Goal: Complete application form: Complete application form

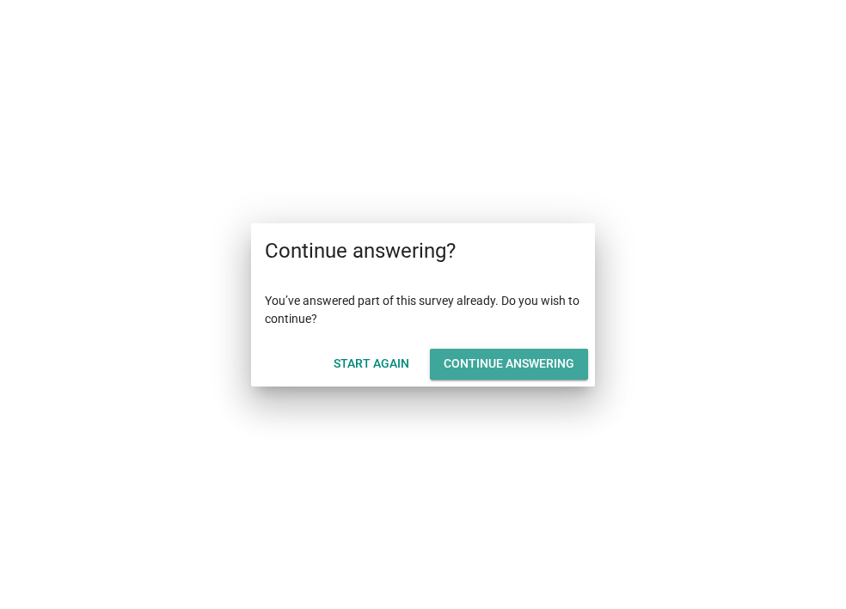
click at [441, 363] on button "Continue answering" at bounding box center [509, 364] width 158 height 31
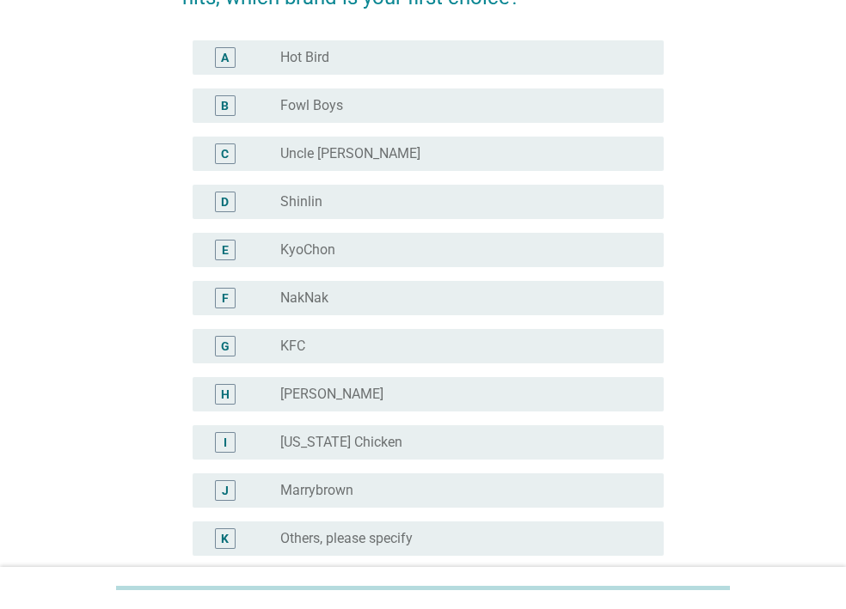
scroll to position [144, 0]
click at [337, 258] on div "radio_button_unchecked KyoChon" at bounding box center [465, 249] width 370 height 21
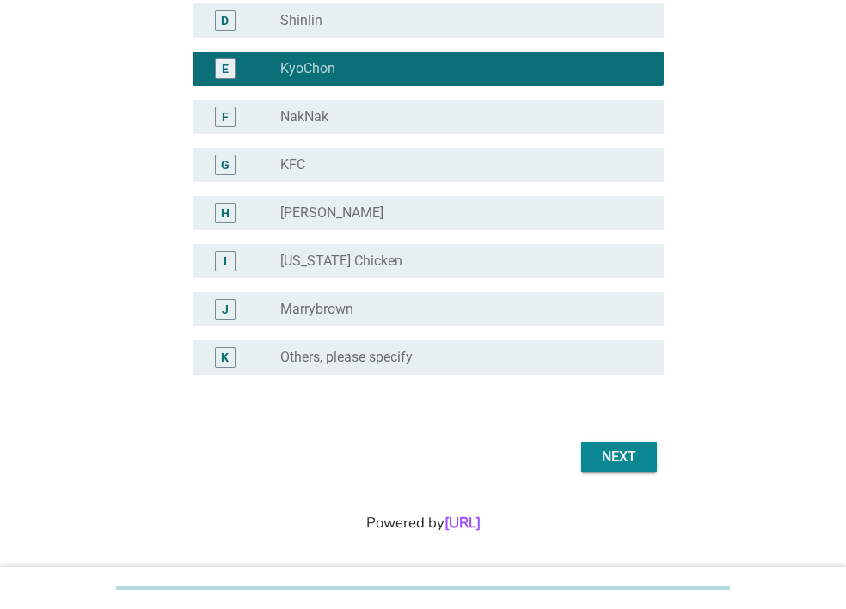
scroll to position [332, 0]
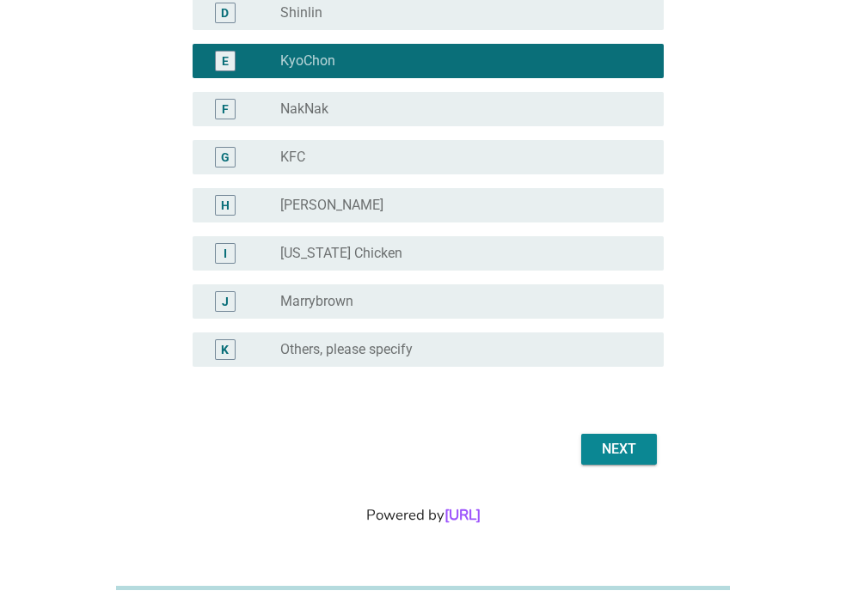
click at [610, 444] on div "Next" at bounding box center [619, 449] width 48 height 21
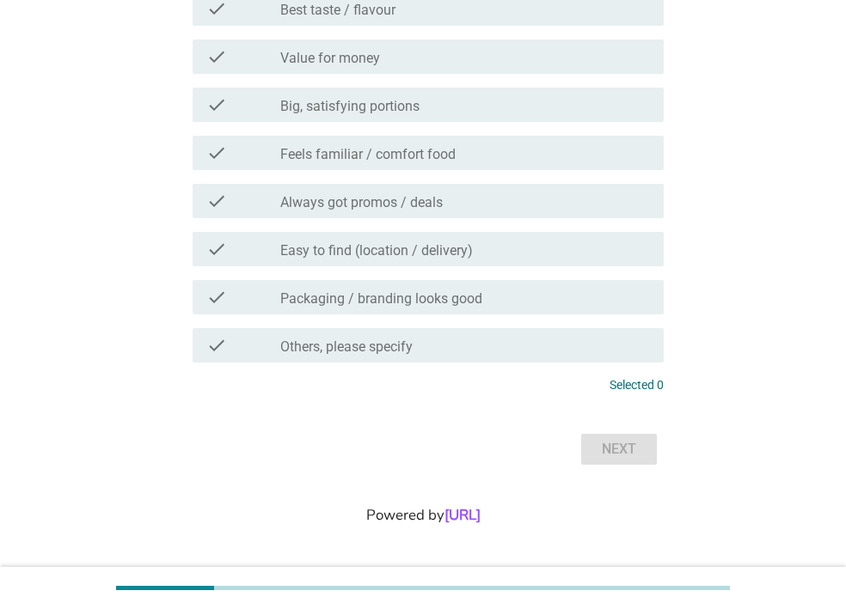
scroll to position [0, 0]
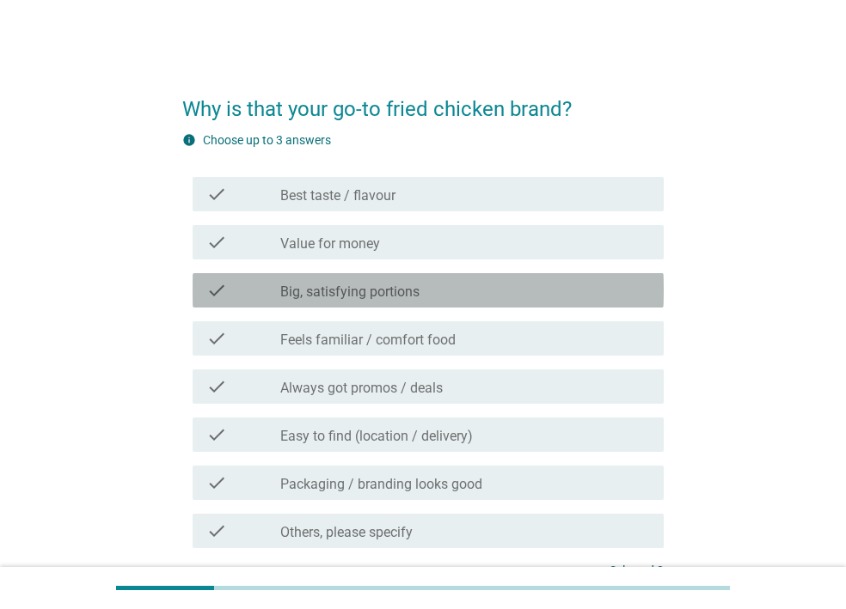
click at [321, 303] on div "check check_box_outline_blank Big, satisfying portions" at bounding box center [428, 290] width 471 height 34
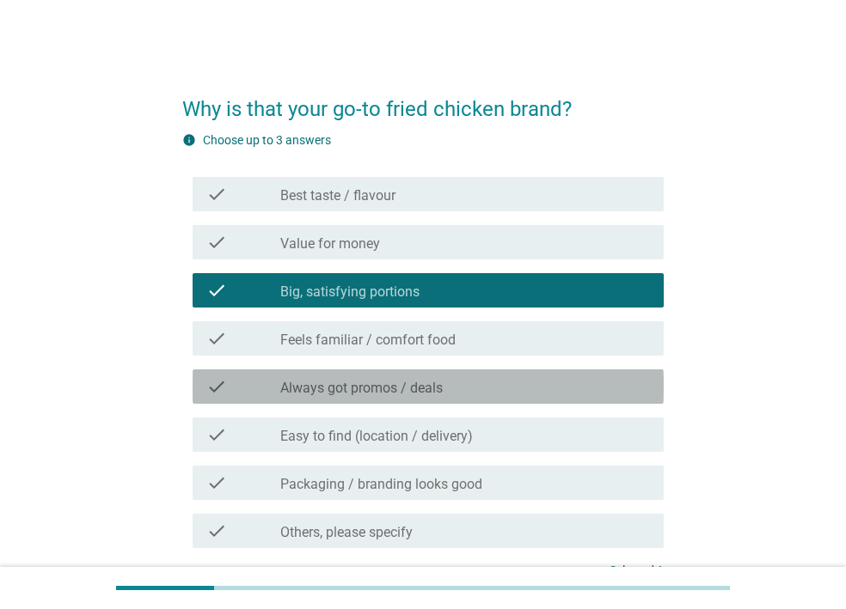
click at [356, 400] on div "check check_box_outline_blank Always got promos / deals" at bounding box center [428, 387] width 471 height 34
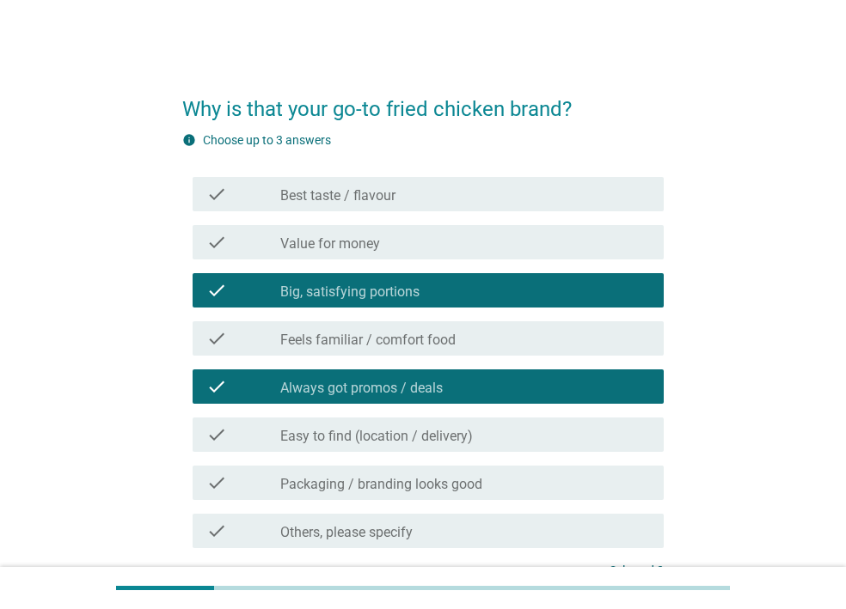
click at [346, 438] on label "Easy to find (location / delivery)" at bounding box center [376, 436] width 193 height 17
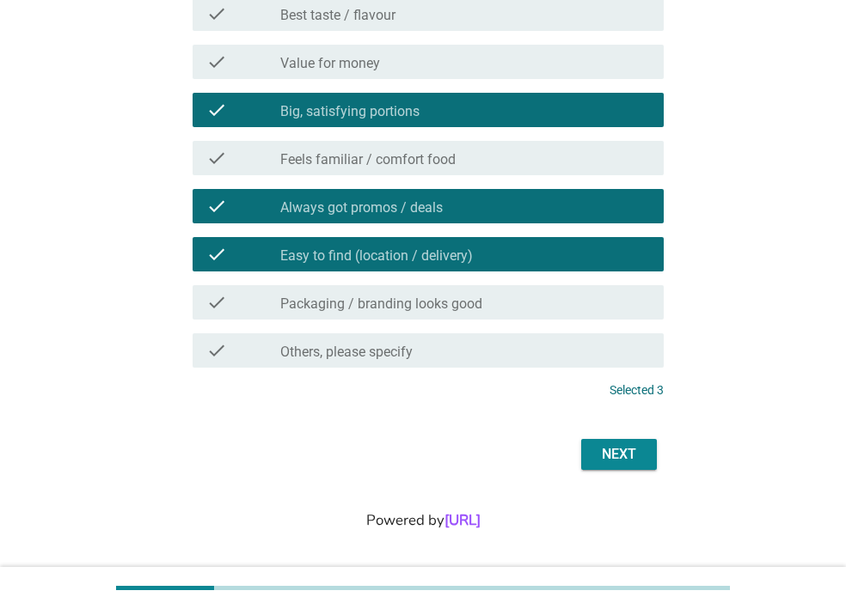
scroll to position [186, 0]
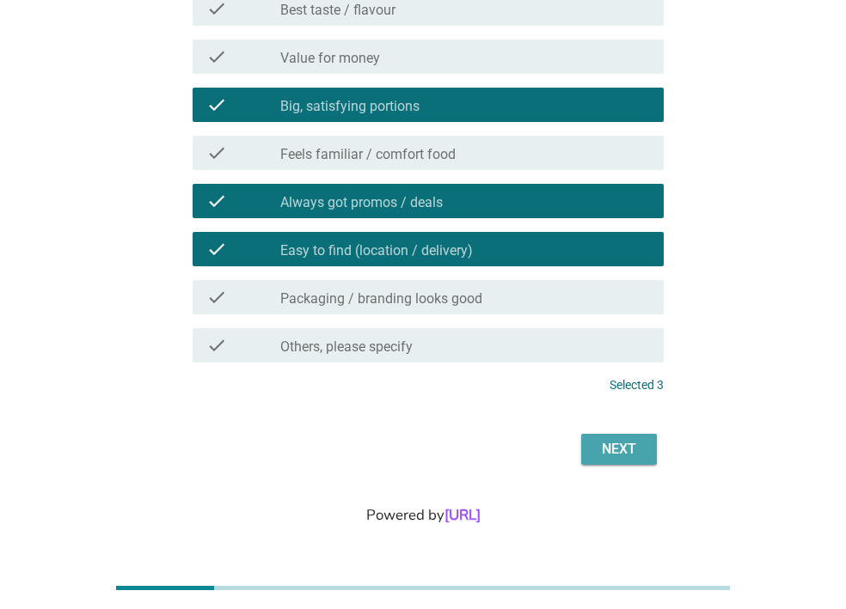
click at [615, 442] on div "Next" at bounding box center [619, 449] width 48 height 21
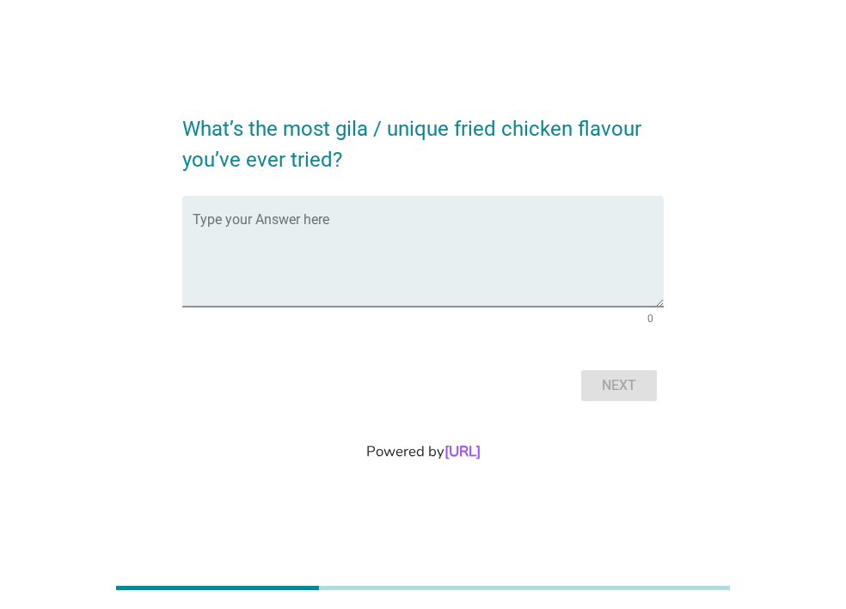
scroll to position [0, 0]
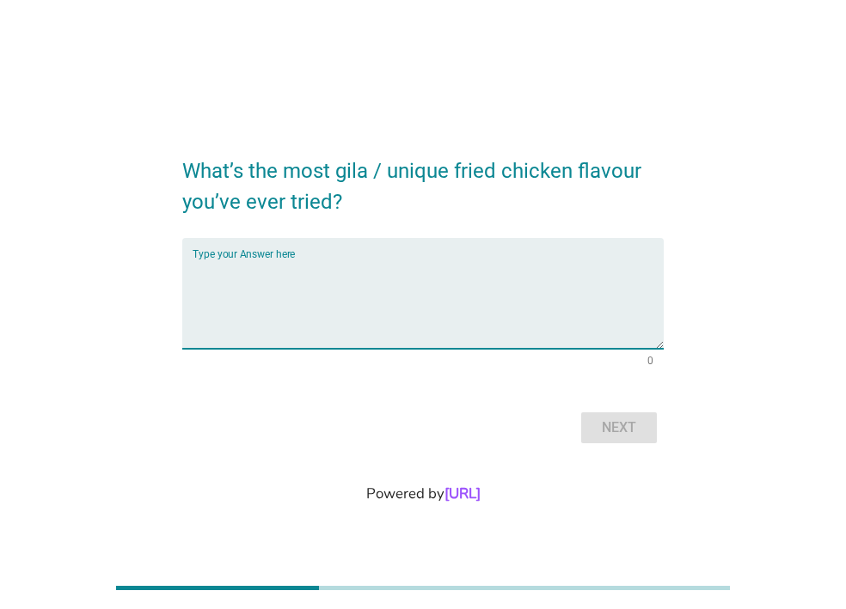
click at [280, 311] on textarea "Type your Answer here" at bounding box center [428, 304] width 471 height 90
type textarea "nothing"
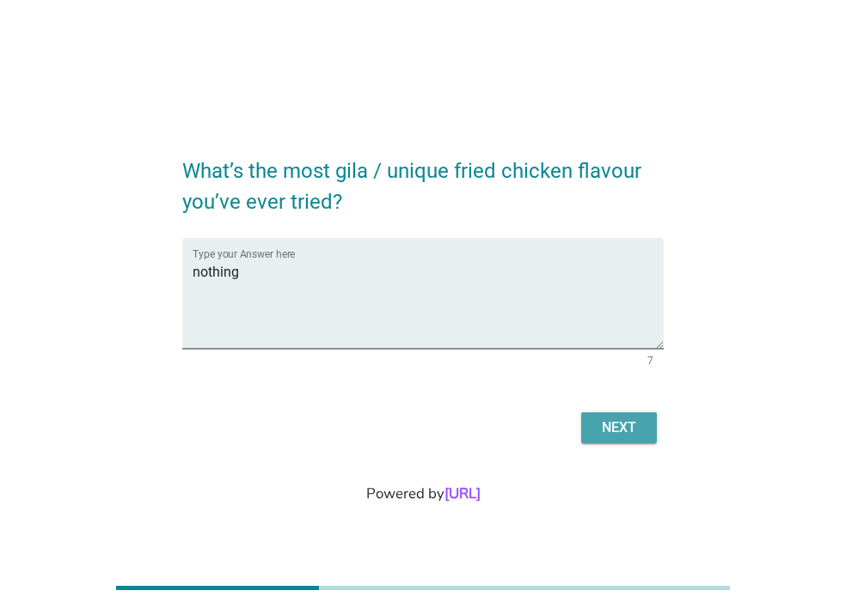
click at [633, 432] on div "Next" at bounding box center [619, 428] width 48 height 21
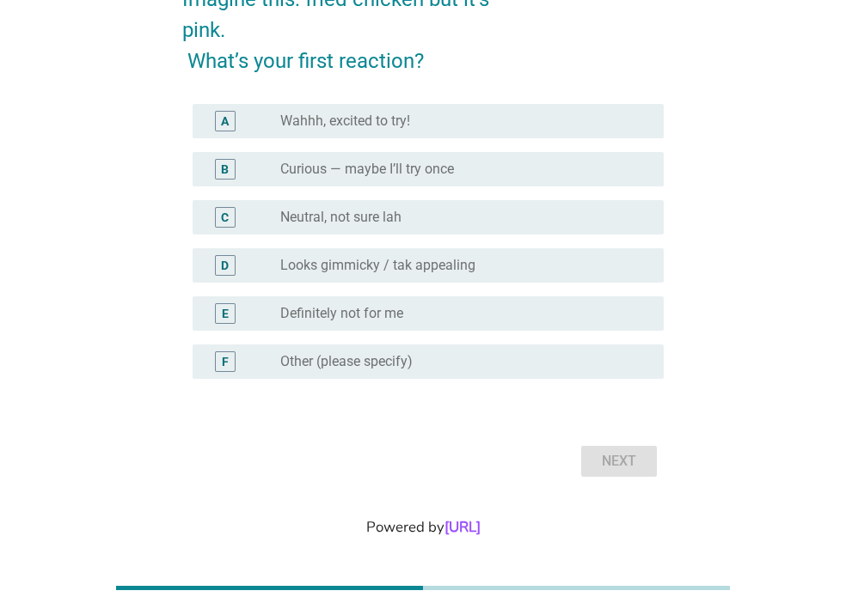
scroll to position [97, 0]
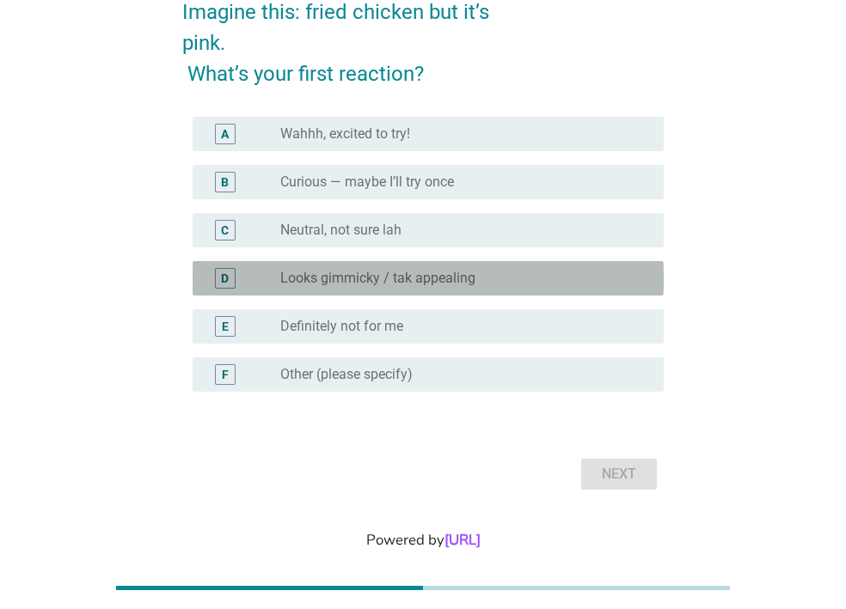
click at [376, 280] on label "Looks gimmicky / tak appealing" at bounding box center [377, 278] width 195 height 17
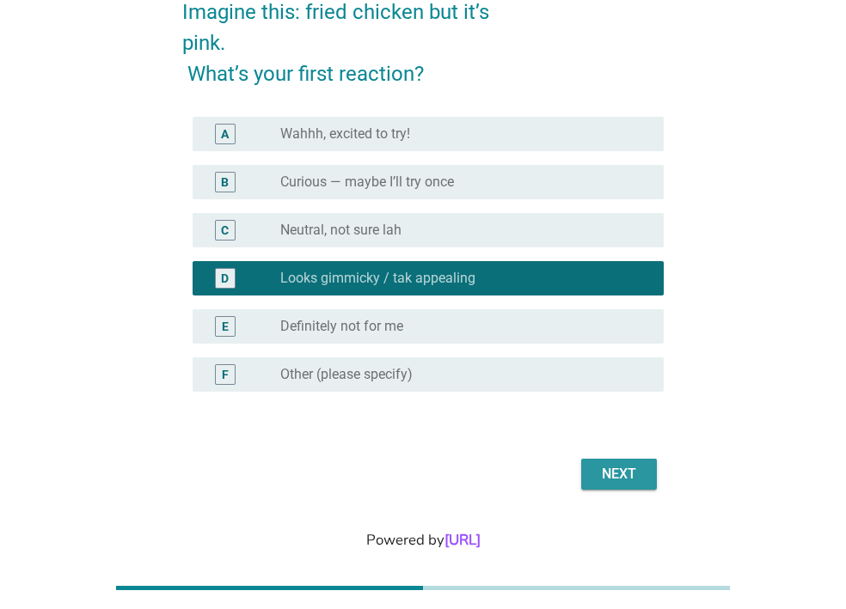
click at [597, 466] on div "Next" at bounding box center [619, 474] width 48 height 21
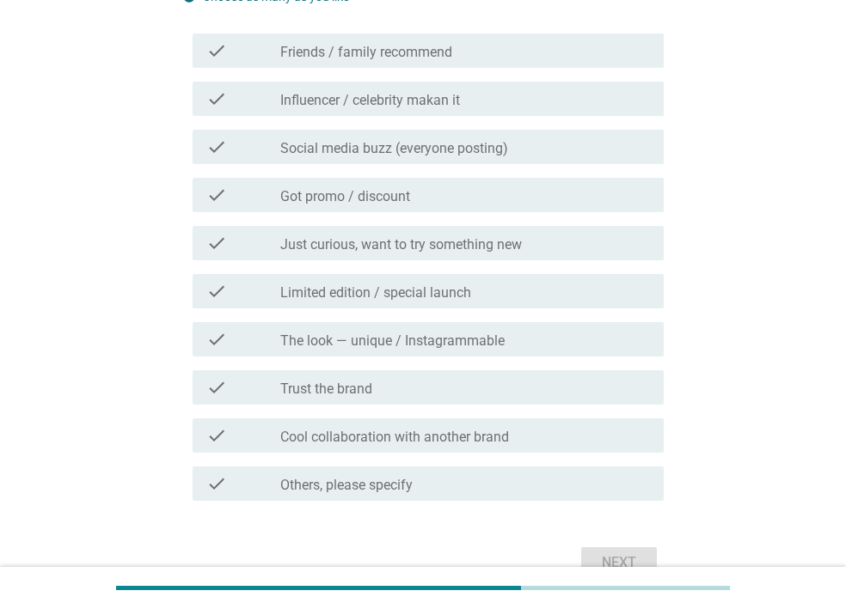
scroll to position [120, 0]
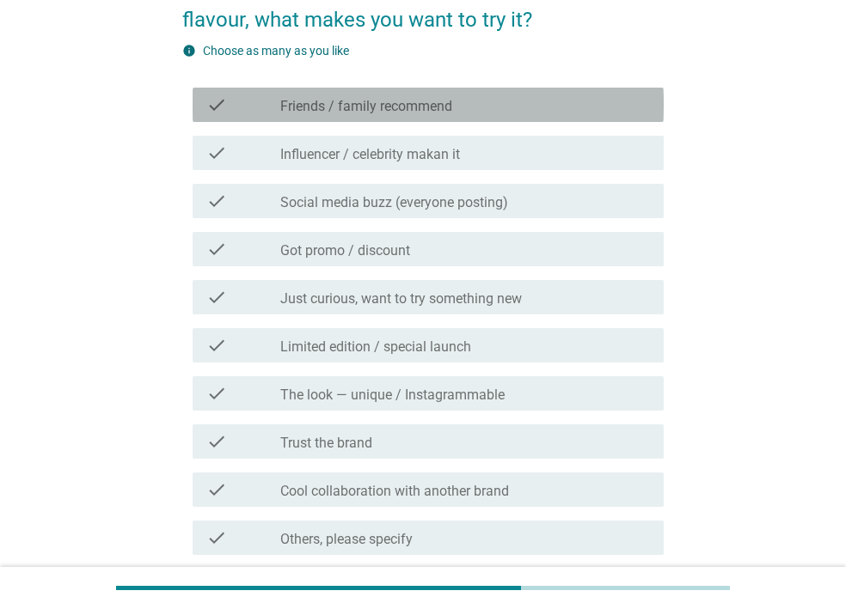
click at [360, 101] on label "Friends / family recommend" at bounding box center [366, 106] width 172 height 17
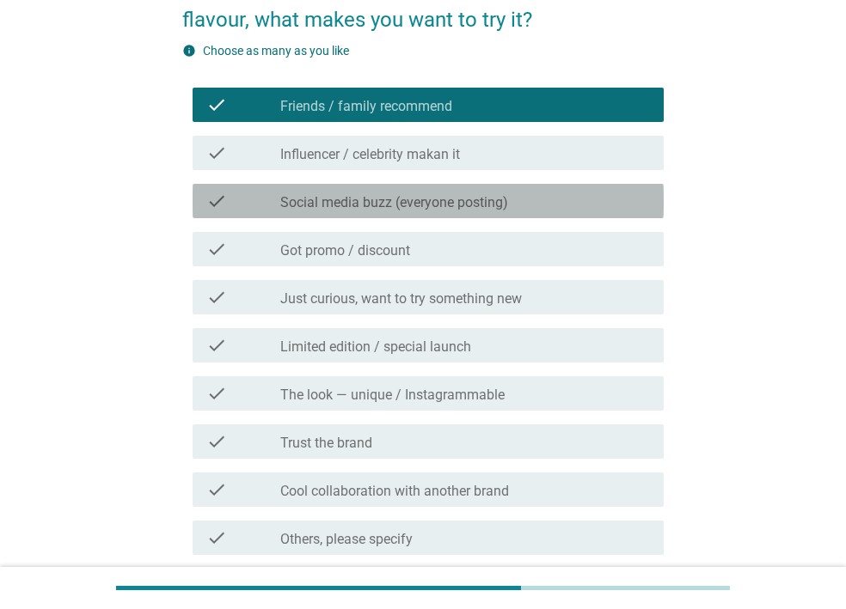
click at [365, 207] on label "Social media buzz (everyone posting)" at bounding box center [394, 202] width 228 height 17
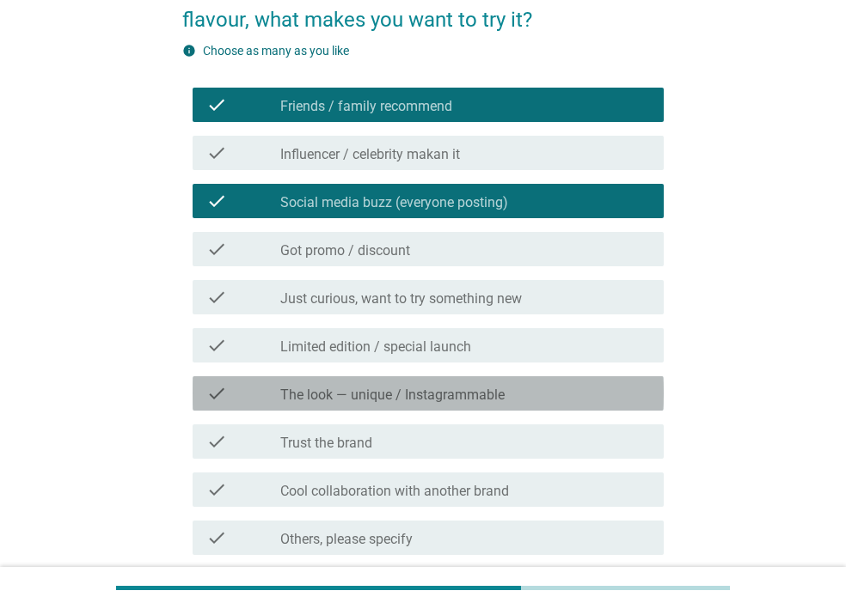
click at [419, 391] on label "The look — unique / Instagrammable" at bounding box center [392, 395] width 224 height 17
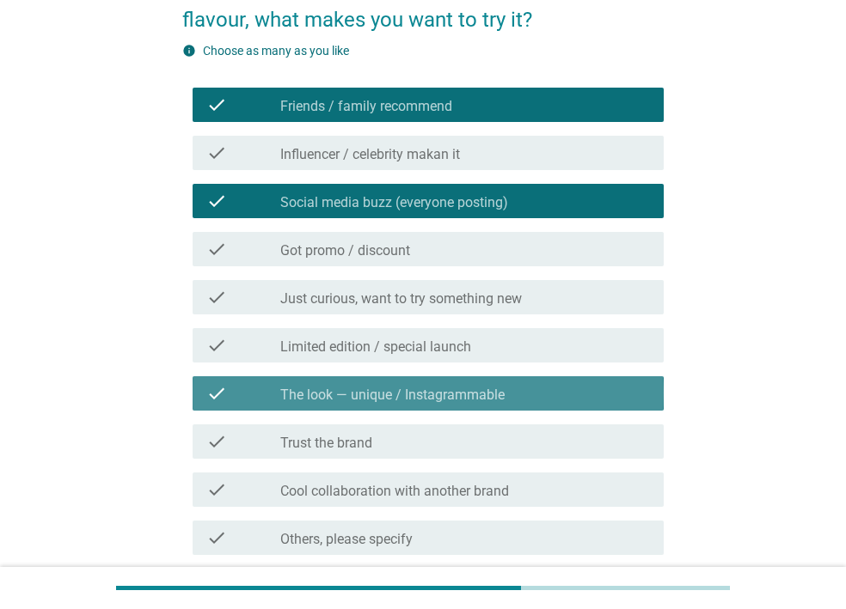
click at [406, 401] on label "The look — unique / Instagrammable" at bounding box center [392, 395] width 224 height 17
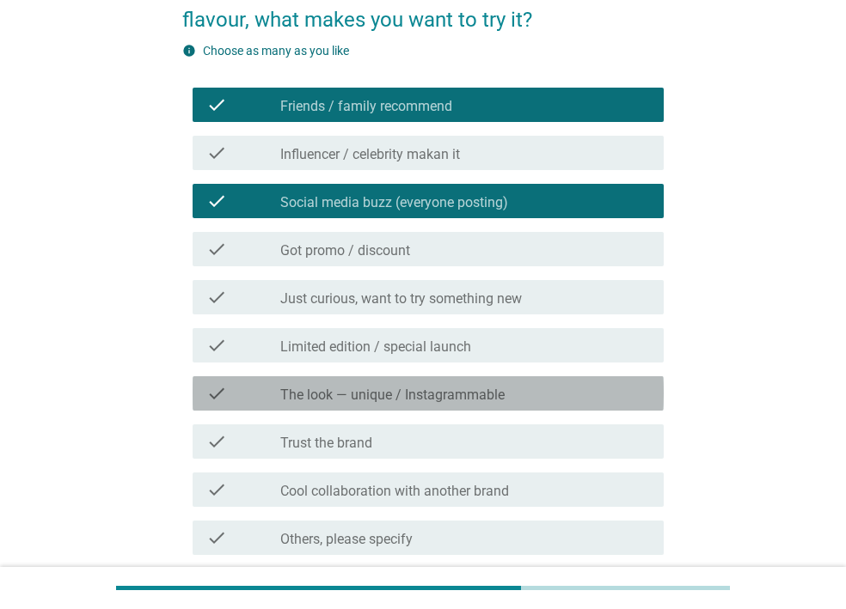
click at [340, 387] on label "The look — unique / Instagrammable" at bounding box center [392, 395] width 224 height 17
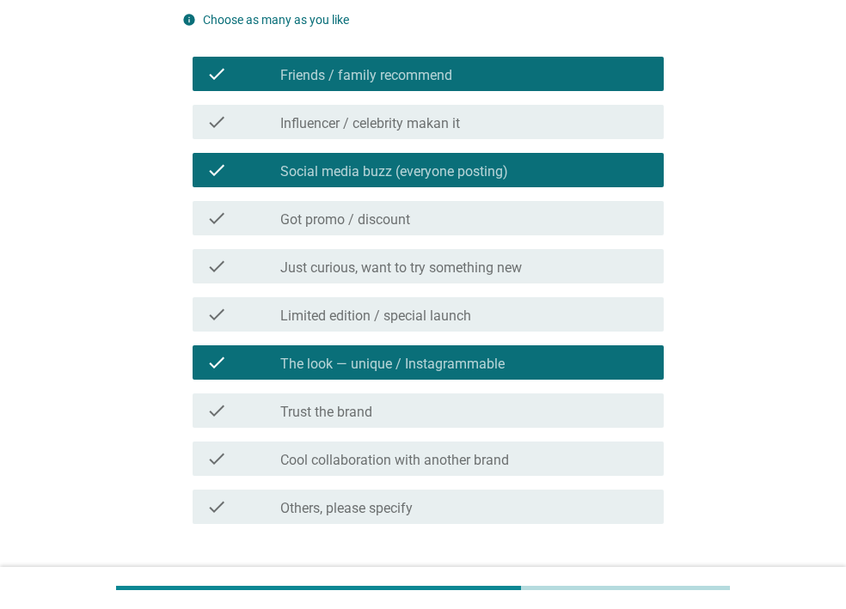
scroll to position [288, 0]
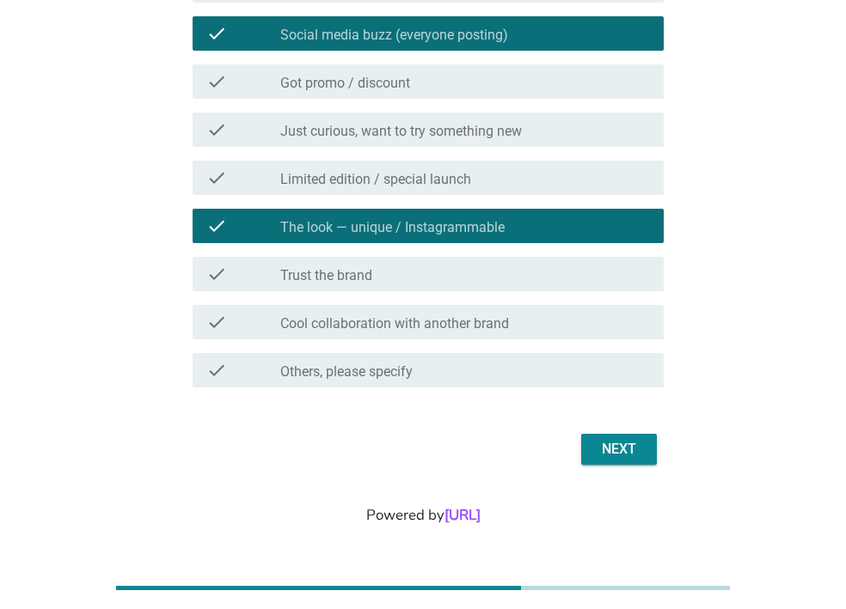
click at [630, 439] on div "Next" at bounding box center [619, 449] width 48 height 21
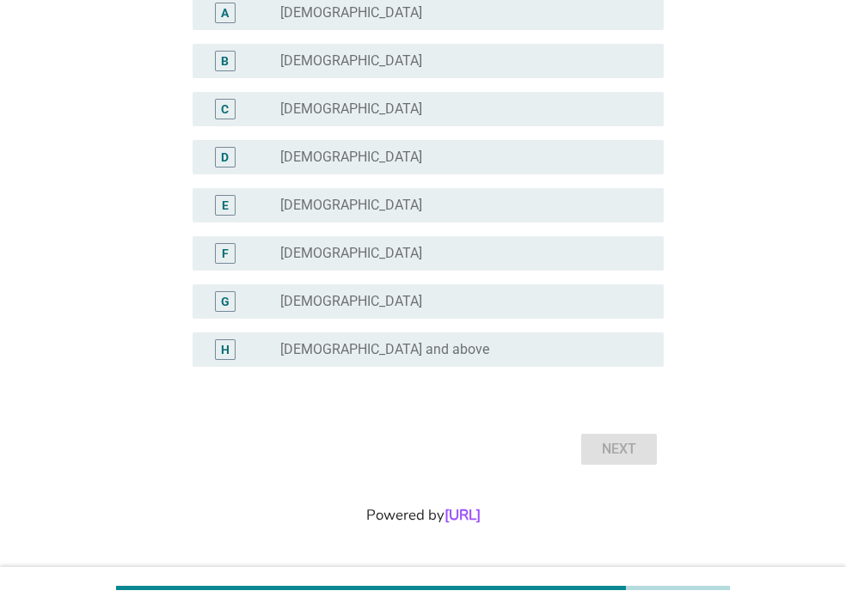
scroll to position [0, 0]
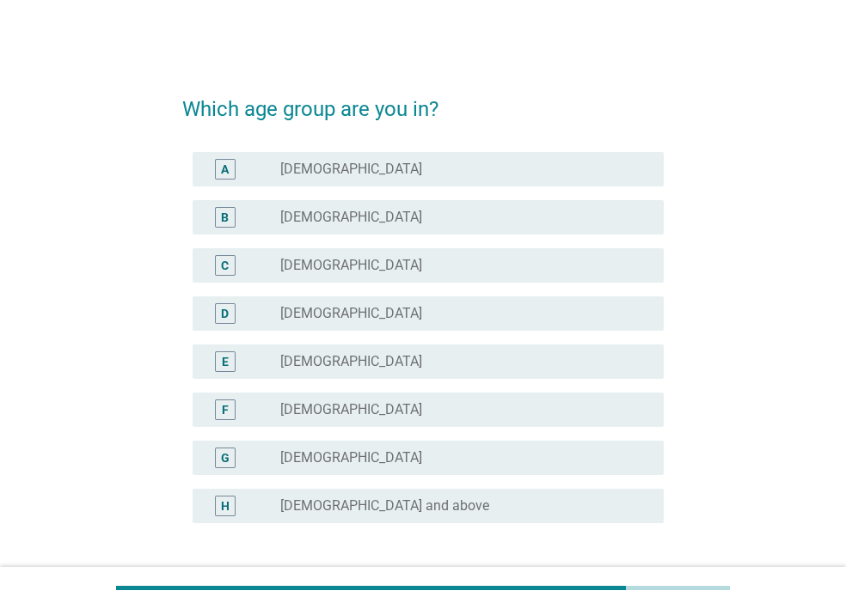
click at [327, 314] on label "37-45 years old" at bounding box center [351, 313] width 142 height 17
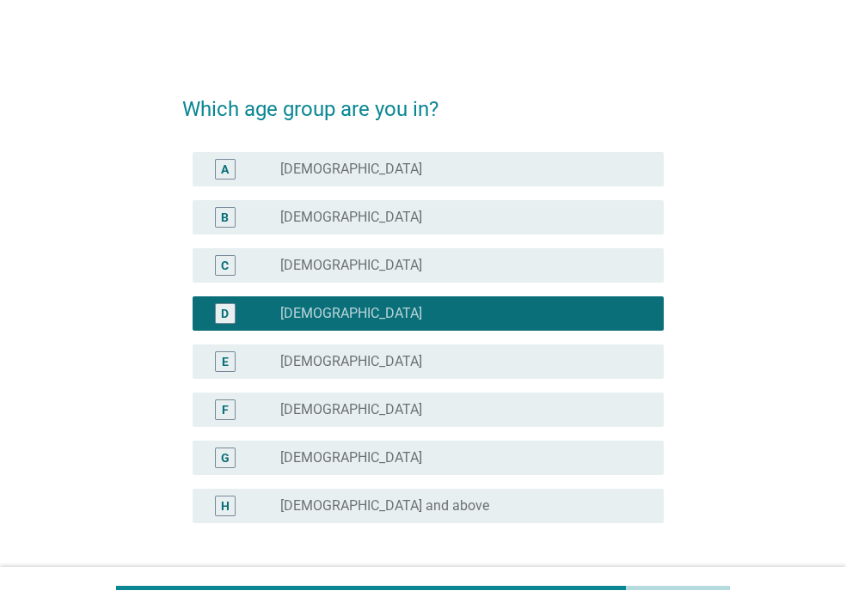
scroll to position [156, 0]
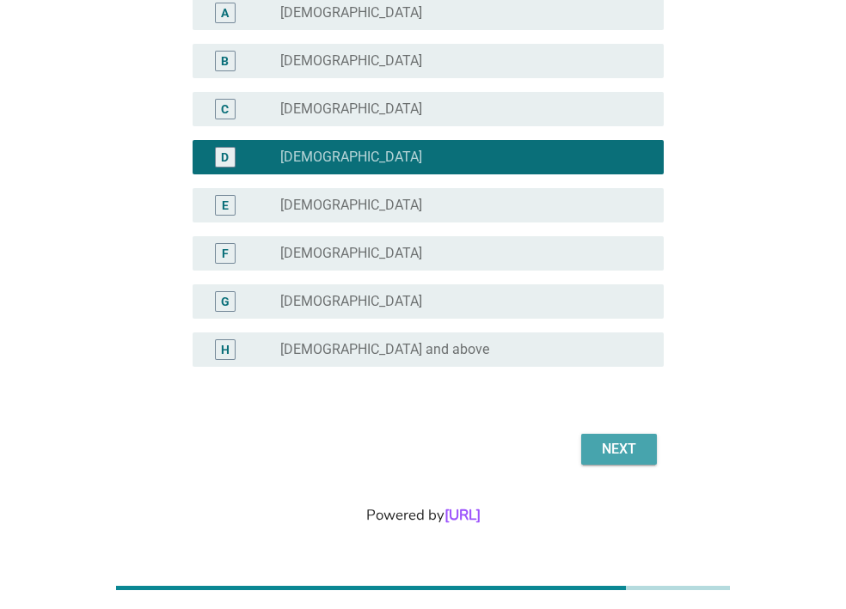
click at [619, 439] on div "Next" at bounding box center [619, 449] width 48 height 21
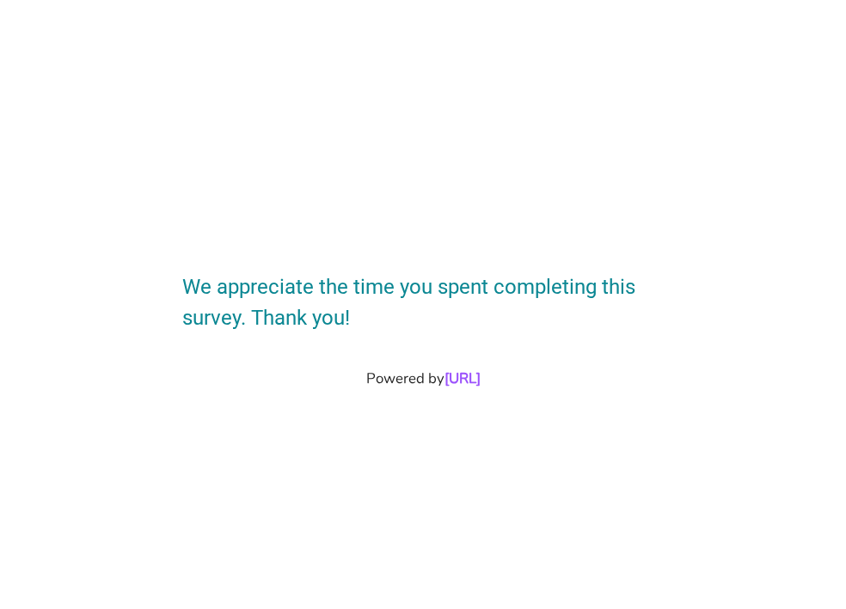
scroll to position [0, 0]
